Goal: Obtain resource: Download file/media

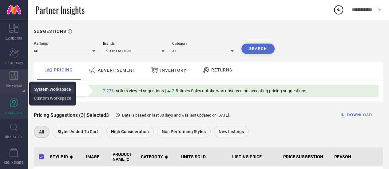
click at [35, 88] on span "System Workspace" at bounding box center [52, 89] width 37 height 5
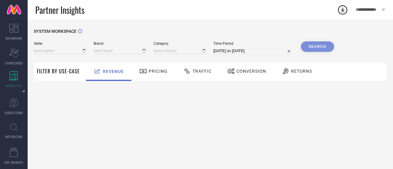
type input "All"
type input "1 STOP FASHION"
type input "All"
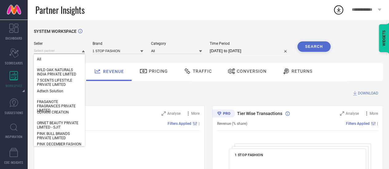
click at [62, 50] on input at bounding box center [59, 51] width 51 height 6
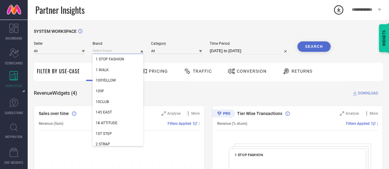
click at [105, 53] on input at bounding box center [117, 51] width 51 height 6
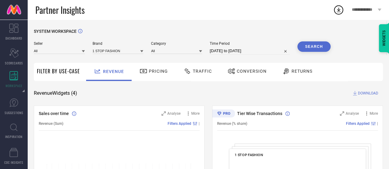
click at [124, 48] on div "1 STOP FASHION" at bounding box center [117, 50] width 51 height 7
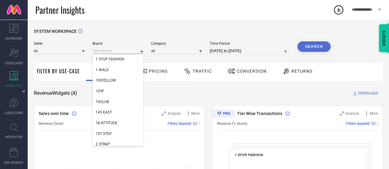
click at [136, 52] on input at bounding box center [117, 51] width 51 height 6
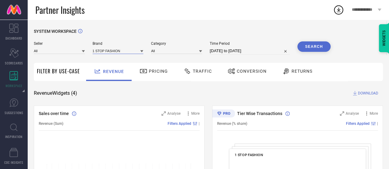
click at [136, 52] on input at bounding box center [117, 51] width 51 height 6
type input "indibelle"
click at [134, 59] on div "INDIBELLE" at bounding box center [117, 59] width 51 height 10
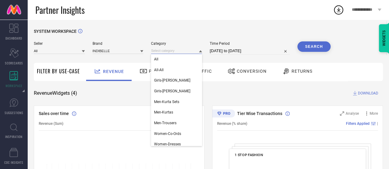
click at [167, 54] on input at bounding box center [176, 51] width 51 height 6
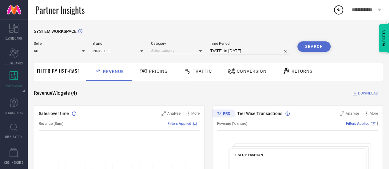
click at [166, 52] on input at bounding box center [176, 51] width 51 height 6
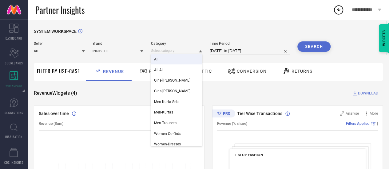
click at [166, 57] on div "All" at bounding box center [176, 59] width 51 height 10
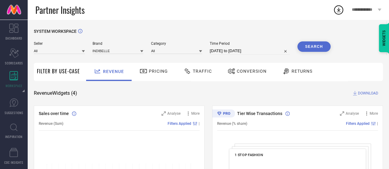
click at [233, 46] on span "Time Period" at bounding box center [249, 43] width 80 height 4
select select "6"
select select "2025"
select select "7"
select select "2025"
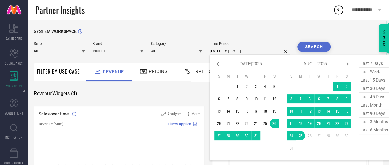
click at [233, 49] on input "[DATE] to [DATE]" at bounding box center [249, 50] width 80 height 7
click at [374, 112] on span "last 90 days" at bounding box center [373, 113] width 31 height 8
type input "[DATE] to [DATE]"
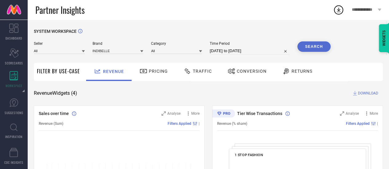
click at [310, 46] on button "Search" at bounding box center [313, 46] width 33 height 10
click at [358, 92] on span "DOWNLOAD" at bounding box center [368, 93] width 20 height 6
click at [340, 6] on icon at bounding box center [338, 9] width 11 height 11
